Goal: Navigation & Orientation: Find specific page/section

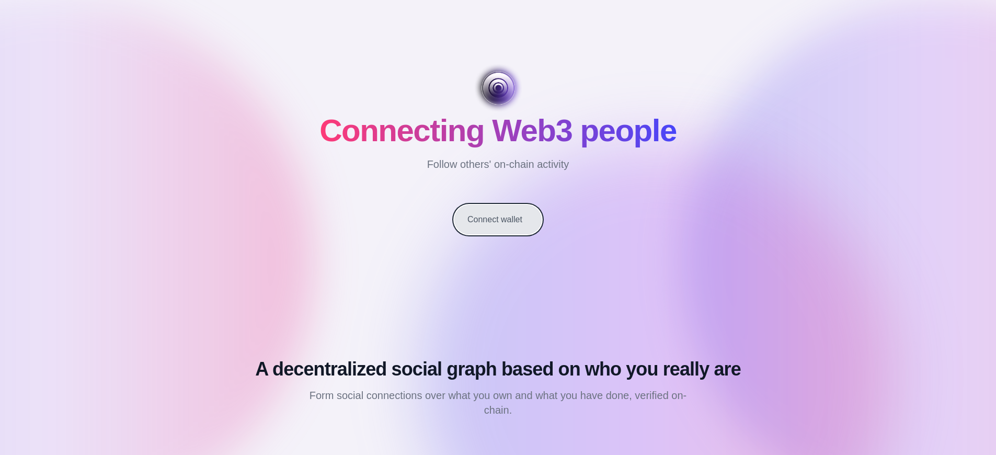
click at [498, 220] on button "Connect wallet" at bounding box center [497, 219] width 87 height 29
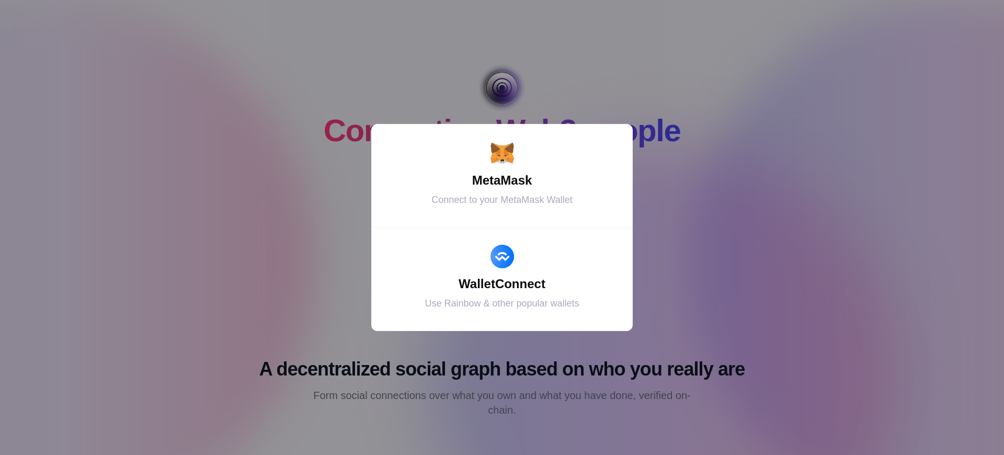
click at [502, 180] on div "MetaMask" at bounding box center [501, 180] width 235 height 19
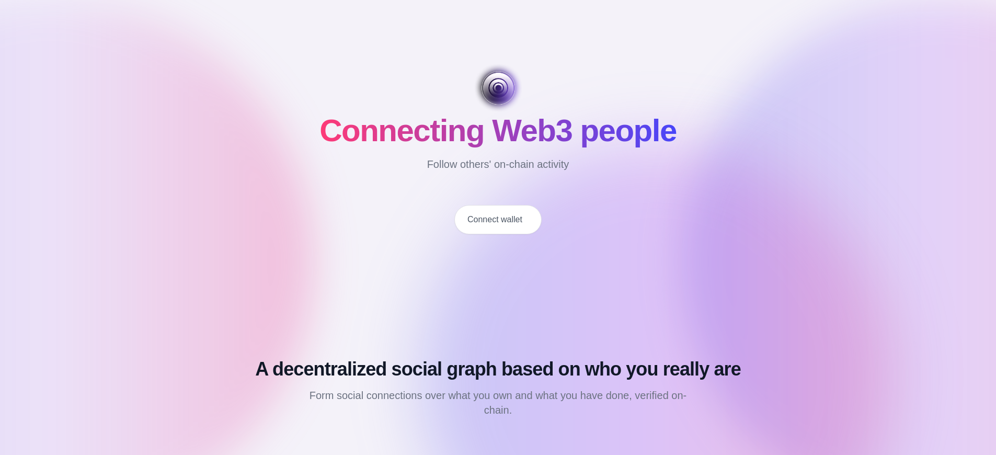
click at [498, 220] on button "Connect wallet" at bounding box center [497, 219] width 87 height 29
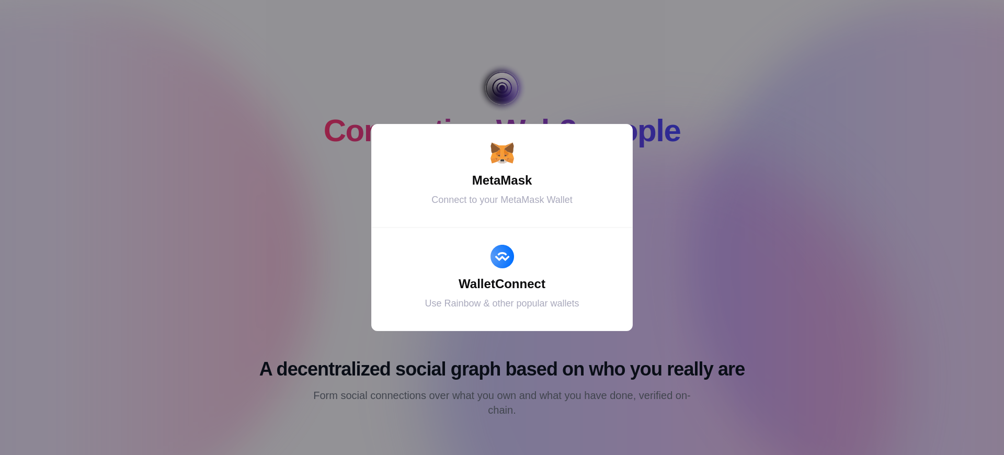
click at [502, 180] on div "MetaMask" at bounding box center [501, 180] width 235 height 19
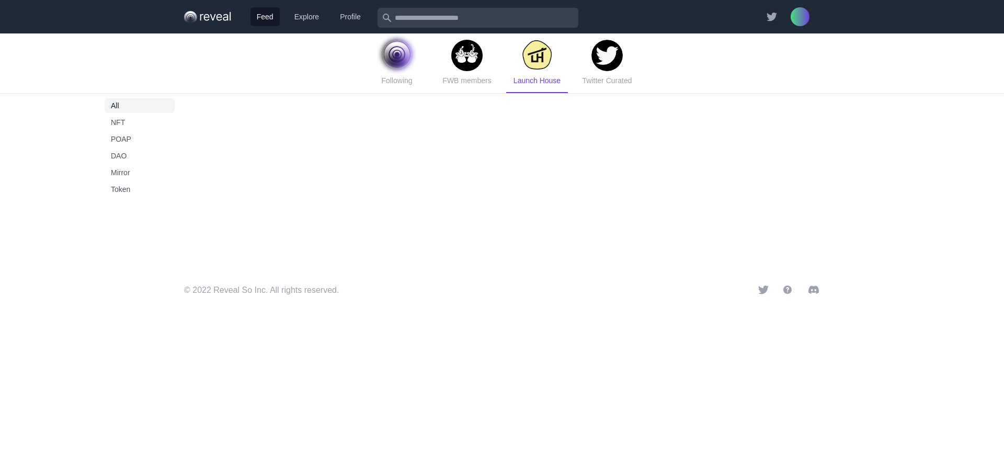
click at [536, 81] on span "Launch House" at bounding box center [536, 80] width 47 height 8
click at [140, 189] on span "Token" at bounding box center [140, 189] width 58 height 10
